Goal: Use online tool/utility: Utilize a website feature to perform a specific function

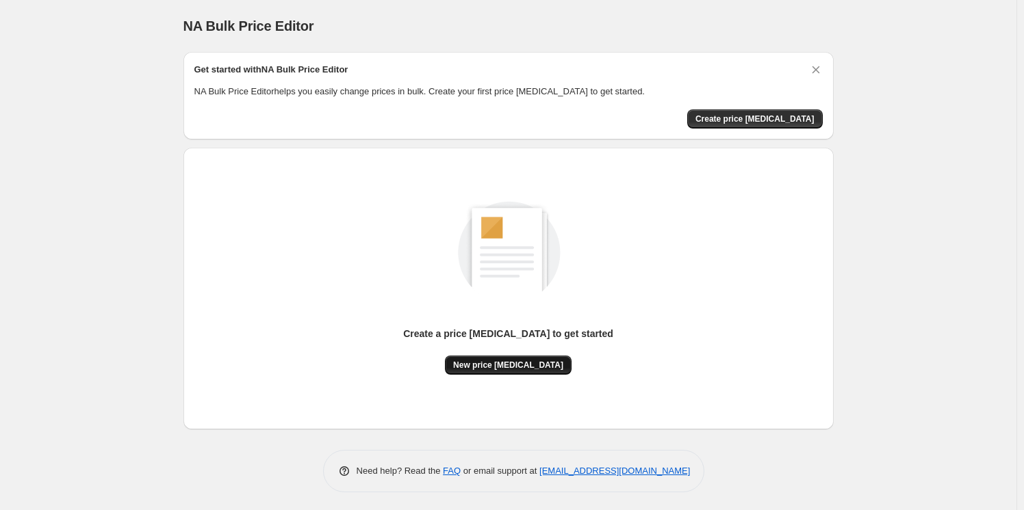
click at [541, 365] on span "New price [MEDICAL_DATA]" at bounding box center [508, 365] width 110 height 11
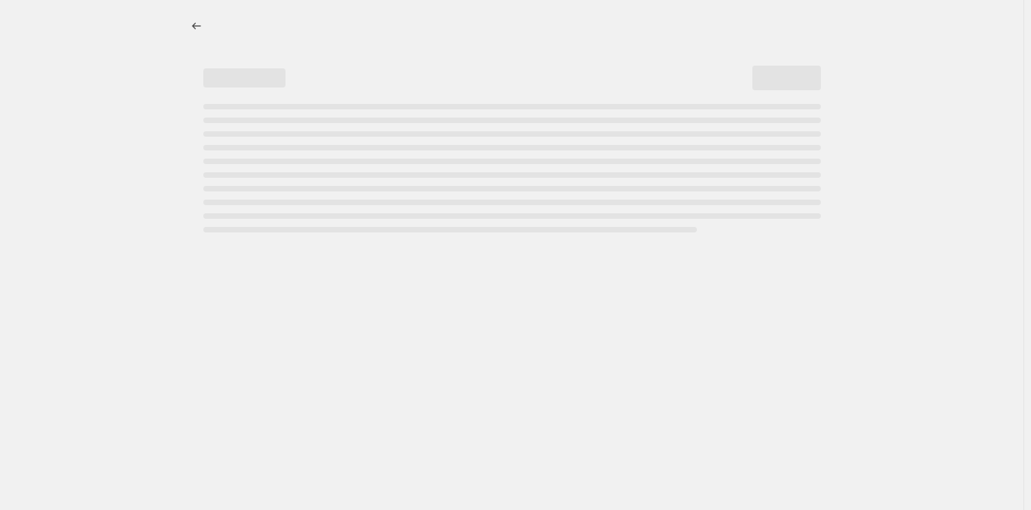
select select "percentage"
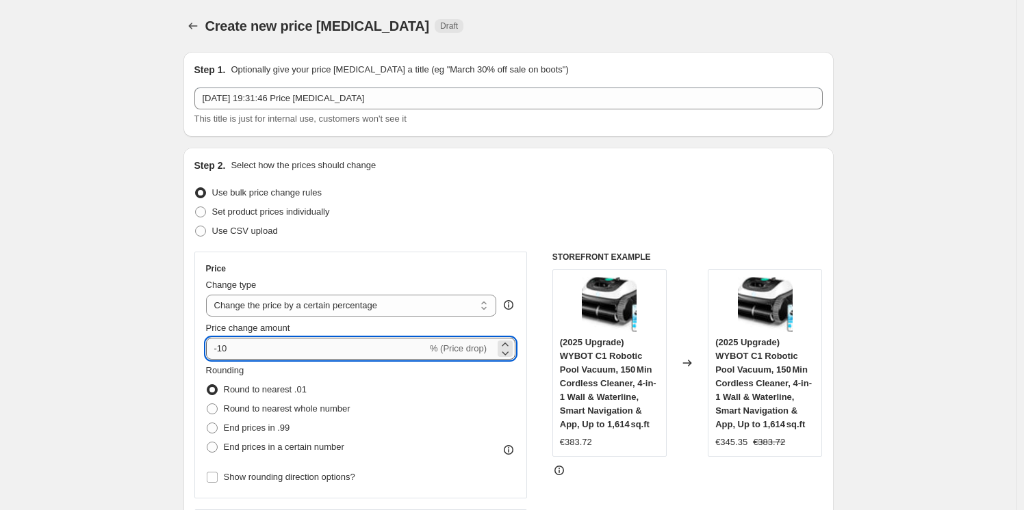
click at [298, 355] on input "-10" at bounding box center [316, 349] width 221 height 22
type input "-1"
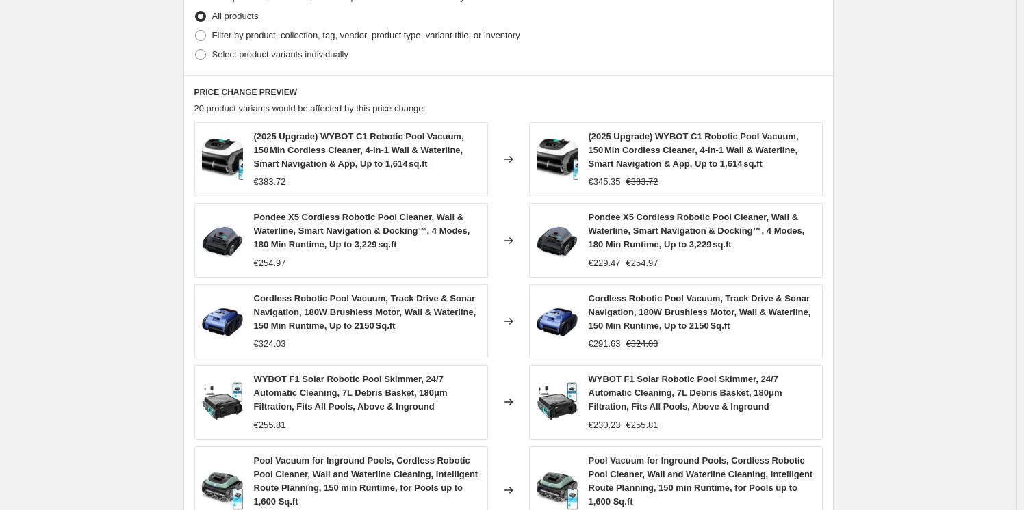
scroll to position [960, 0]
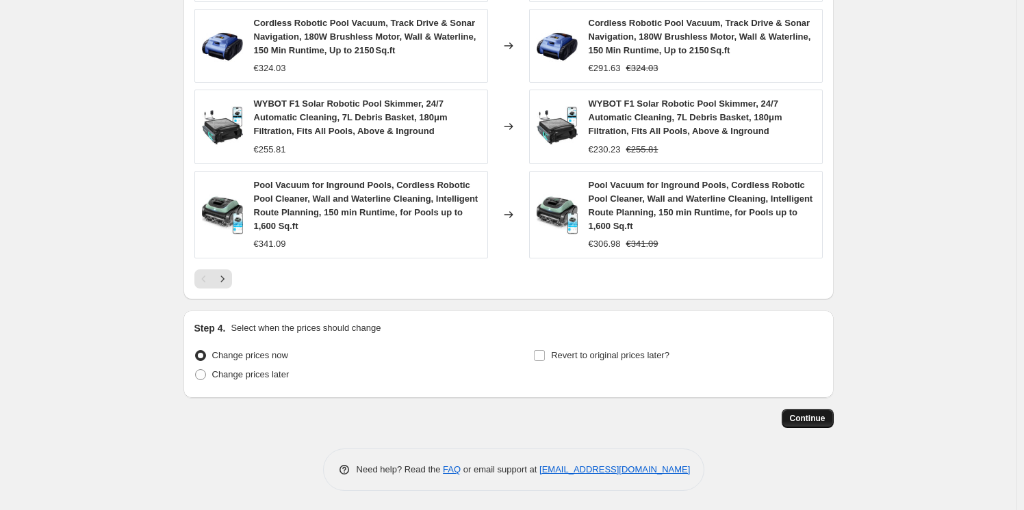
type input "-25"
click at [801, 414] on span "Continue" at bounding box center [808, 418] width 36 height 11
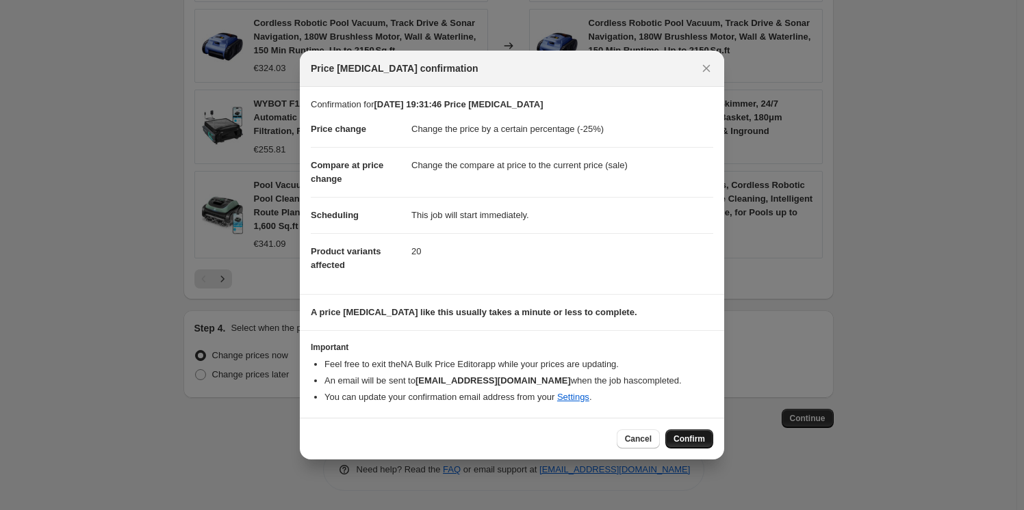
click at [677, 441] on span "Confirm" at bounding box center [688, 439] width 31 height 11
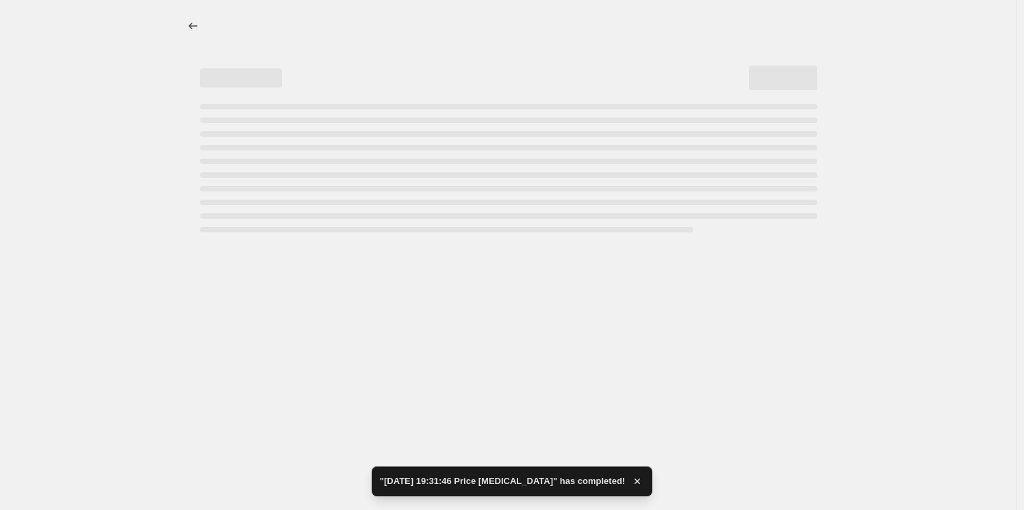
select select "percentage"
